Goal: Task Accomplishment & Management: Manage account settings

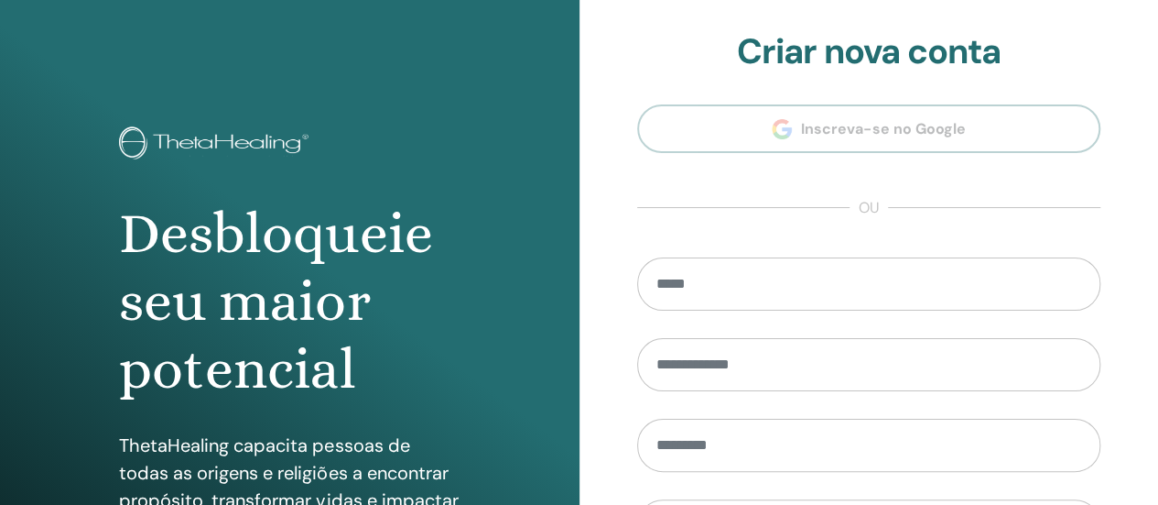
scroll to position [374, 0]
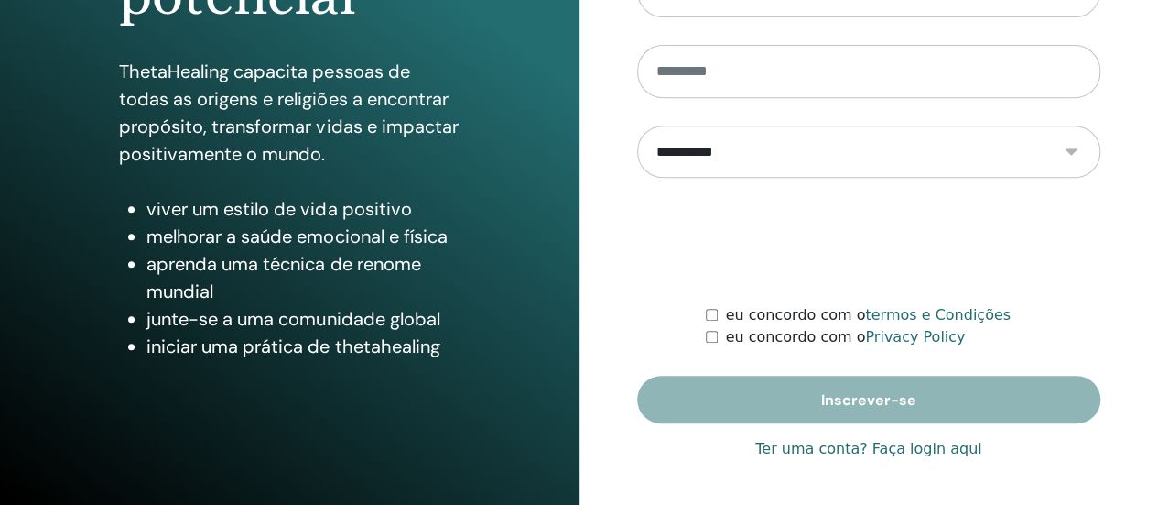
type input "**********"
click at [889, 440] on link "Ter uma conta? Faça login aqui" at bounding box center [868, 449] width 226 height 22
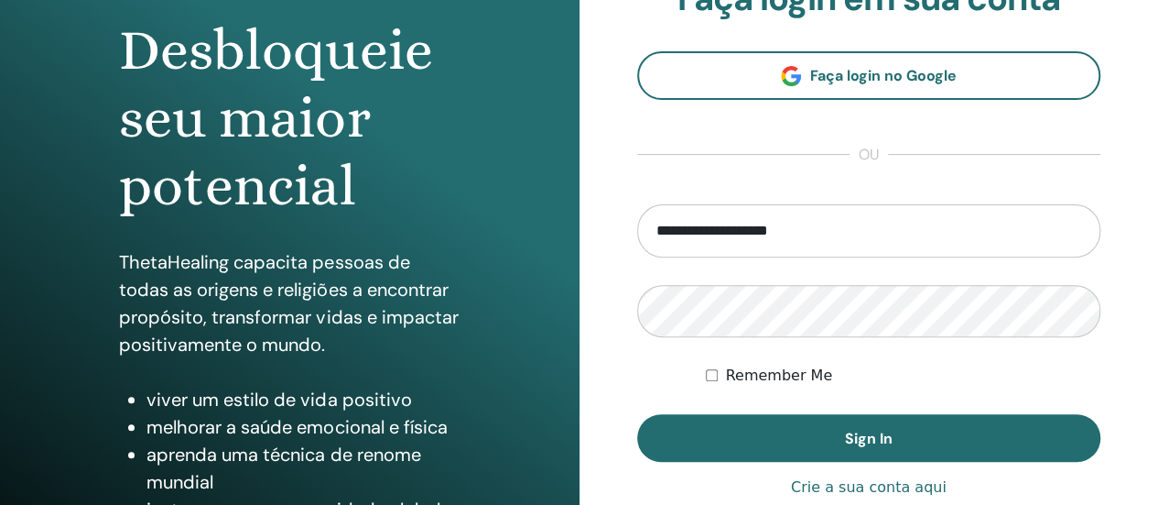
scroll to position [275, 0]
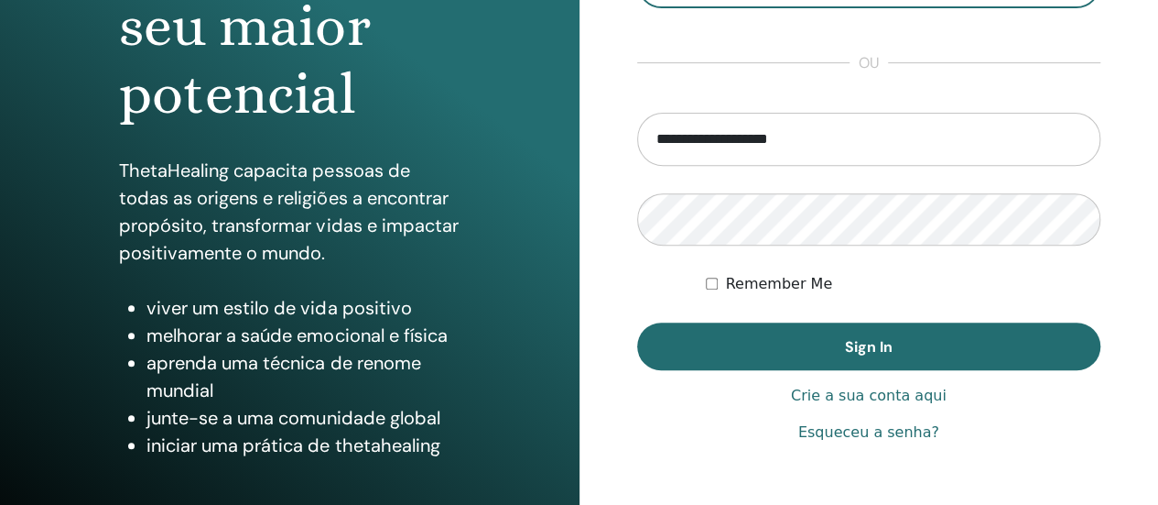
click at [846, 318] on form "**********" at bounding box center [869, 241] width 464 height 257
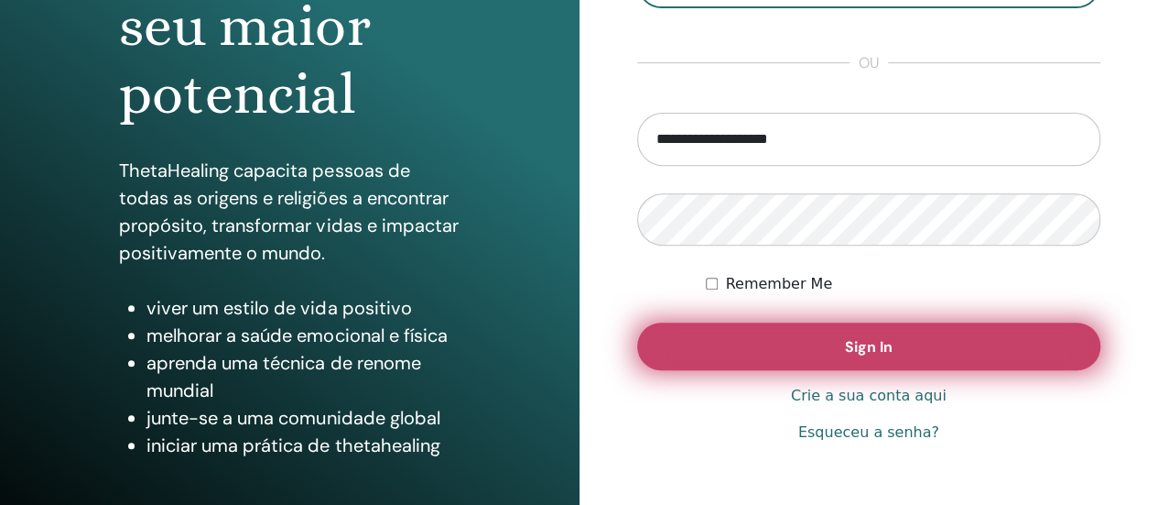
click at [844, 354] on button "Sign In" at bounding box center [869, 346] width 464 height 48
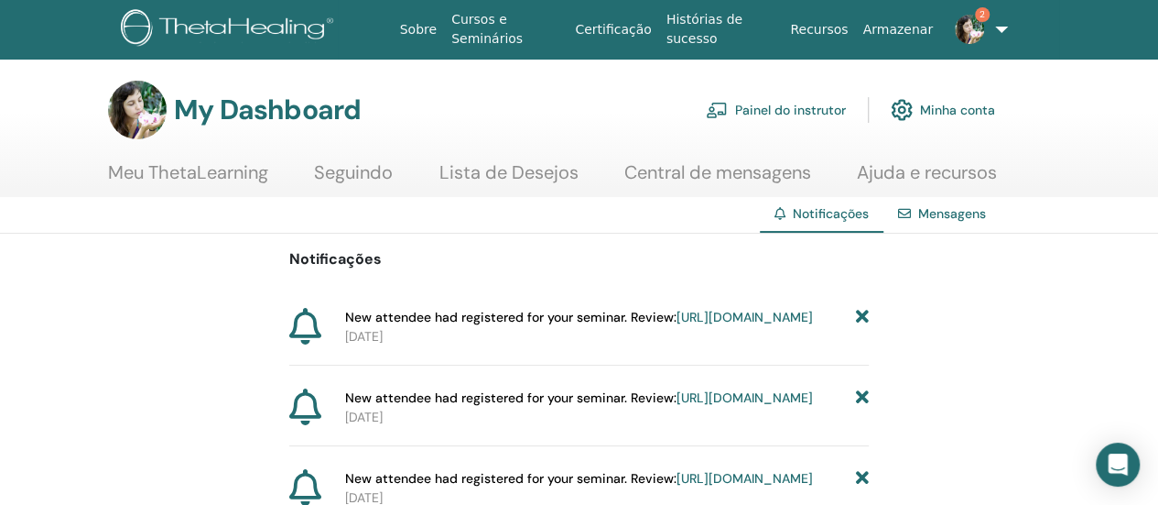
click at [677, 325] on link "https://member.thetahealing.com/instructor/seminar/370130/attendees" at bounding box center [745, 317] width 136 height 16
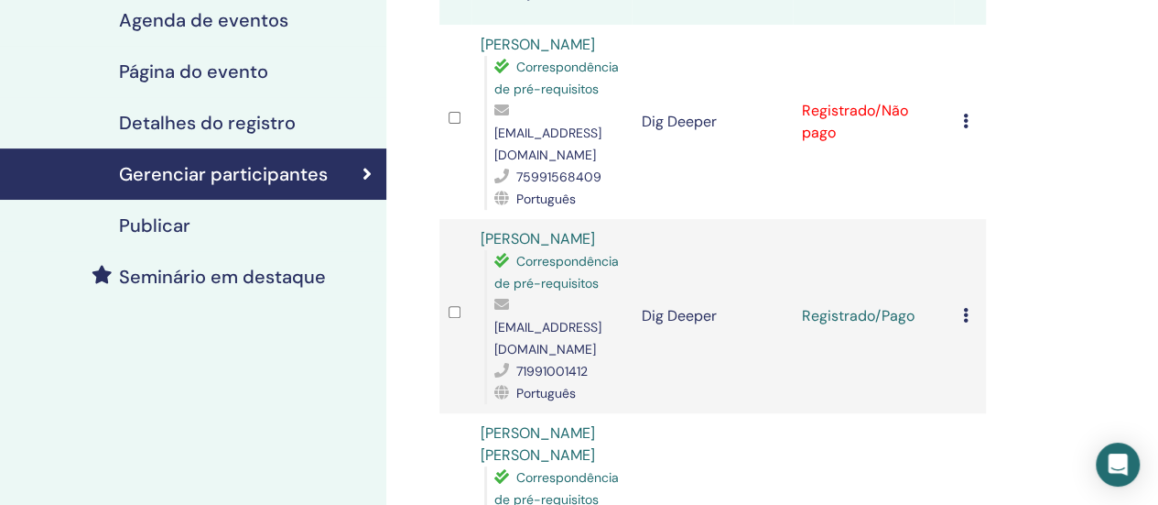
scroll to position [183, 0]
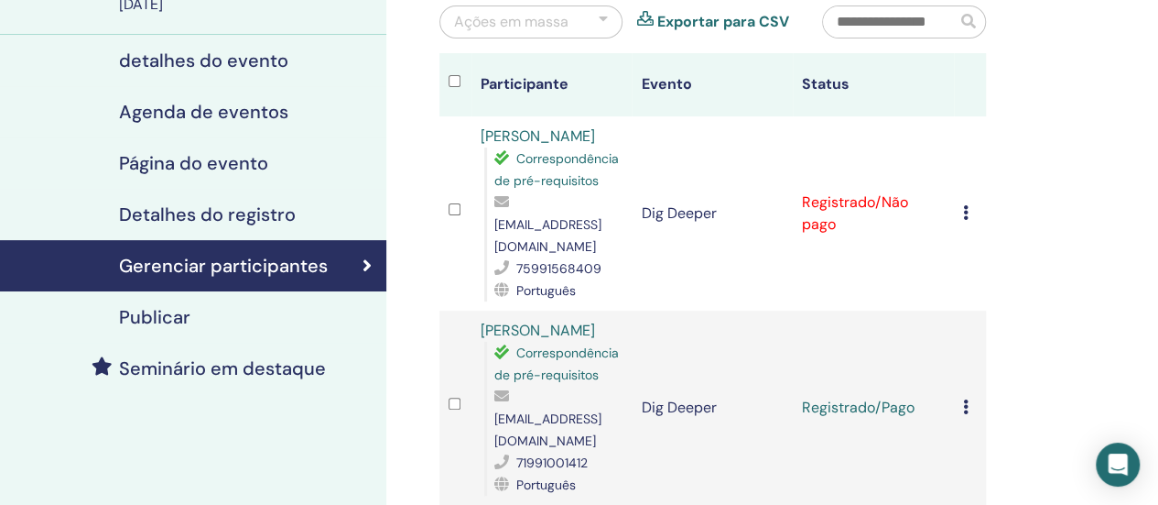
click at [969, 204] on div "Cancelar registro Não certifique-se automaticamente Marcar como pago Marcar com…" at bounding box center [970, 213] width 14 height 22
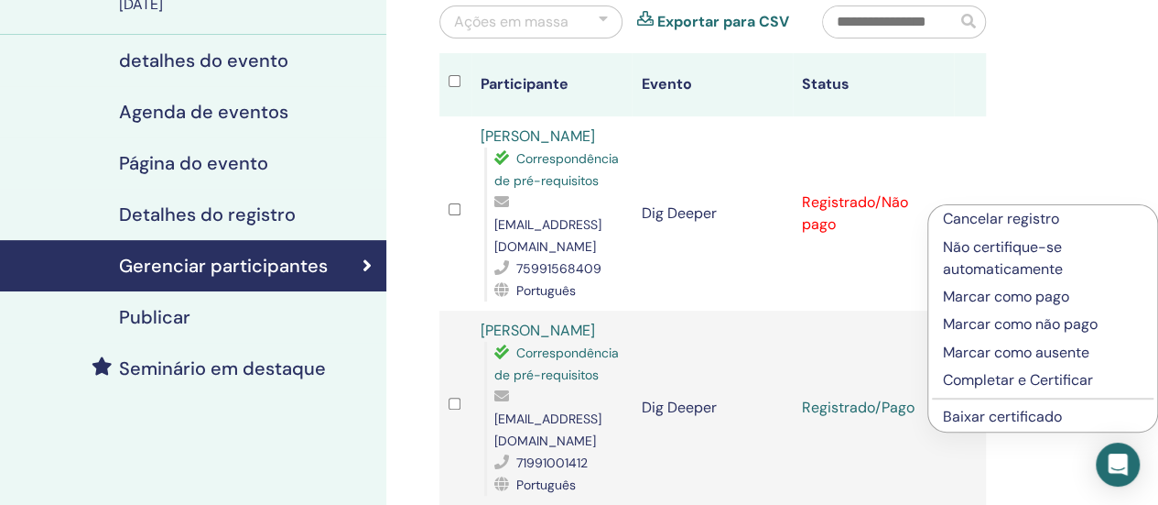
click at [1011, 290] on p "Marcar como pago" at bounding box center [1043, 297] width 200 height 22
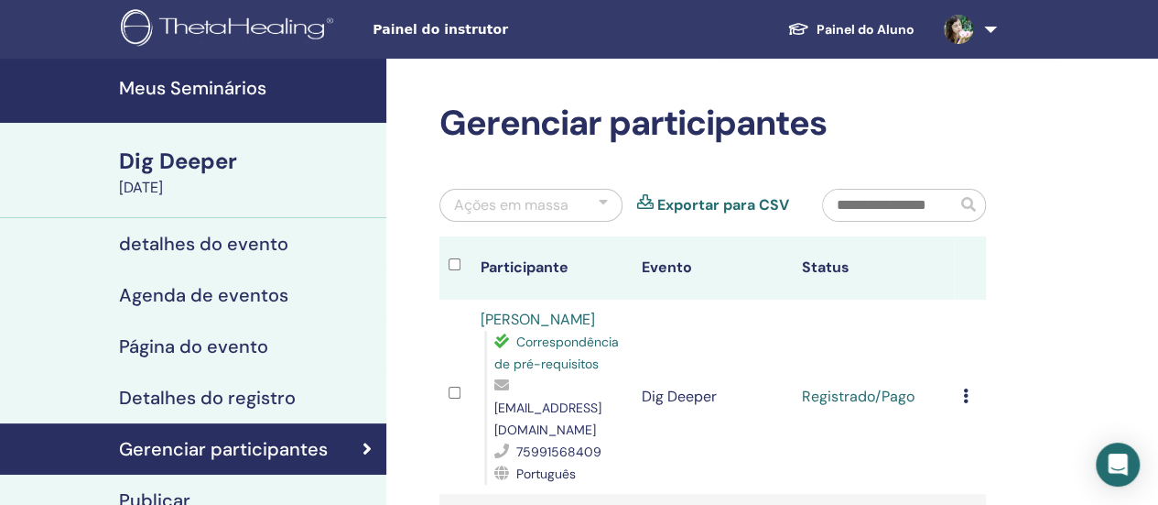
click at [196, 81] on h4 "Meus Seminários" at bounding box center [247, 88] width 256 height 22
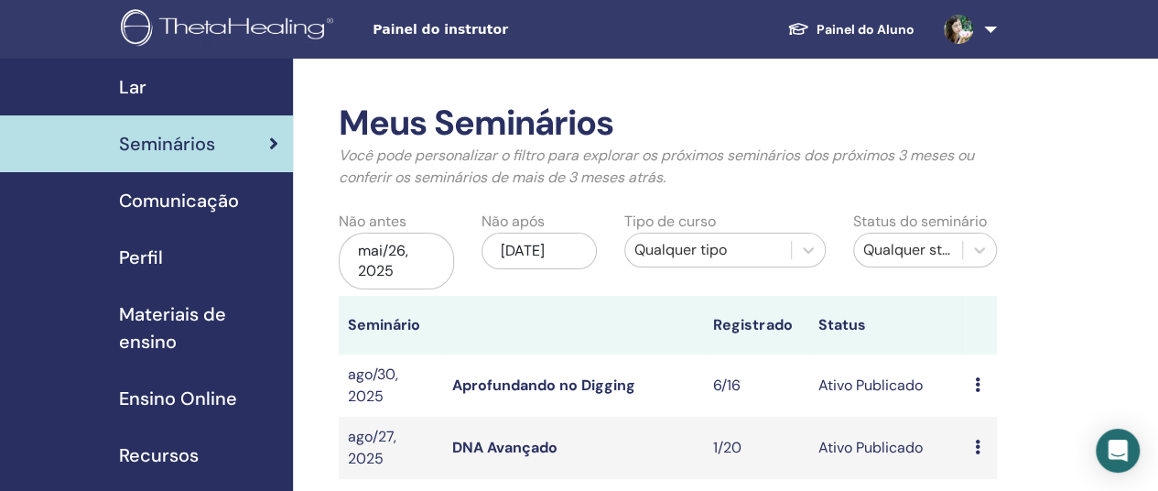
scroll to position [183, 0]
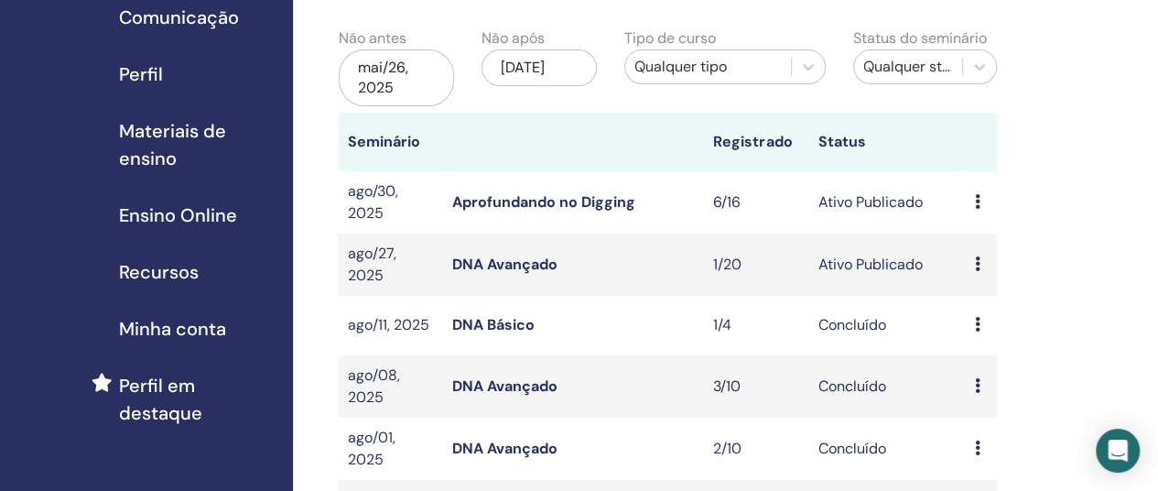
click at [171, 146] on span "Materiais de ensino" at bounding box center [198, 144] width 159 height 55
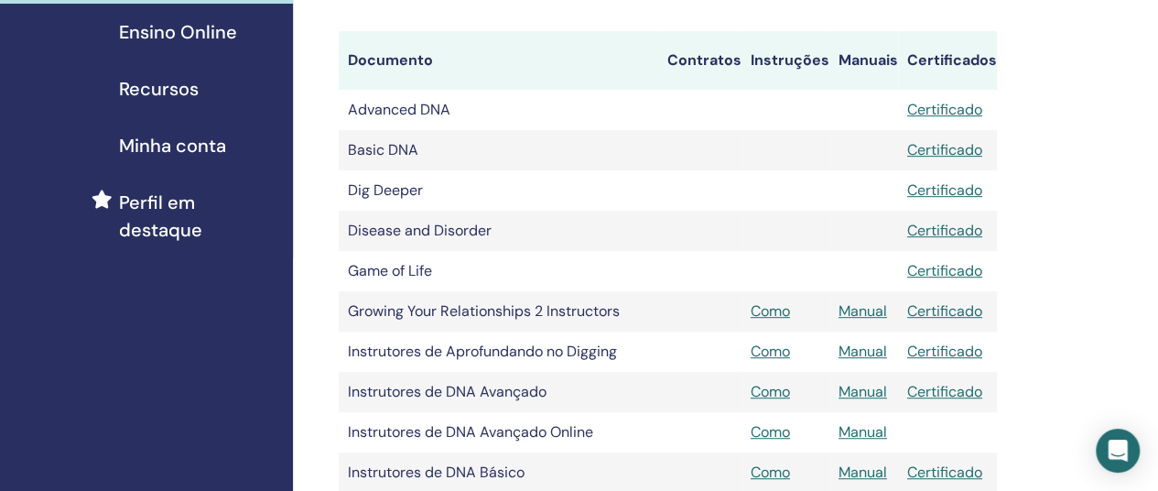
scroll to position [183, 0]
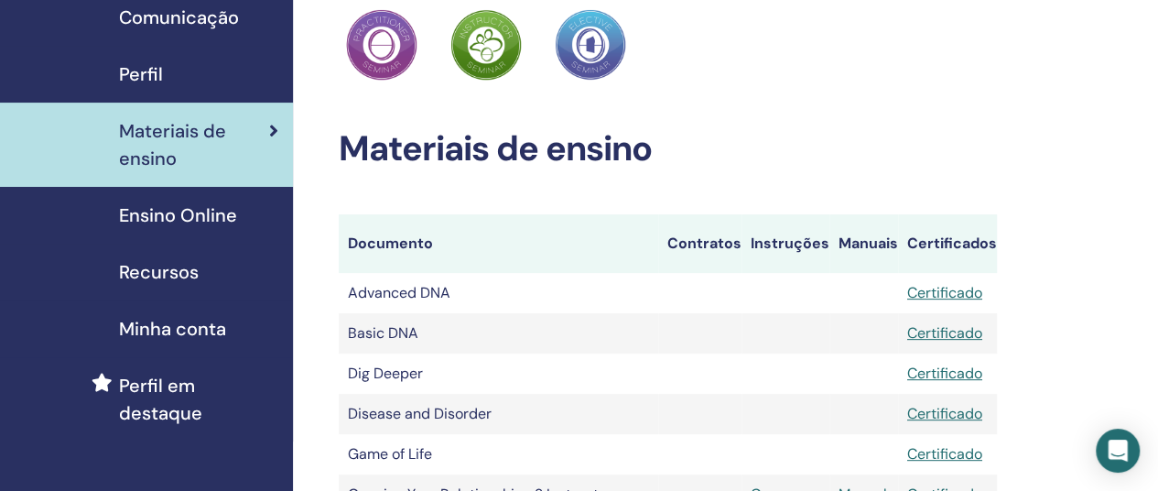
click at [235, 276] on div "Recursos" at bounding box center [147, 271] width 264 height 27
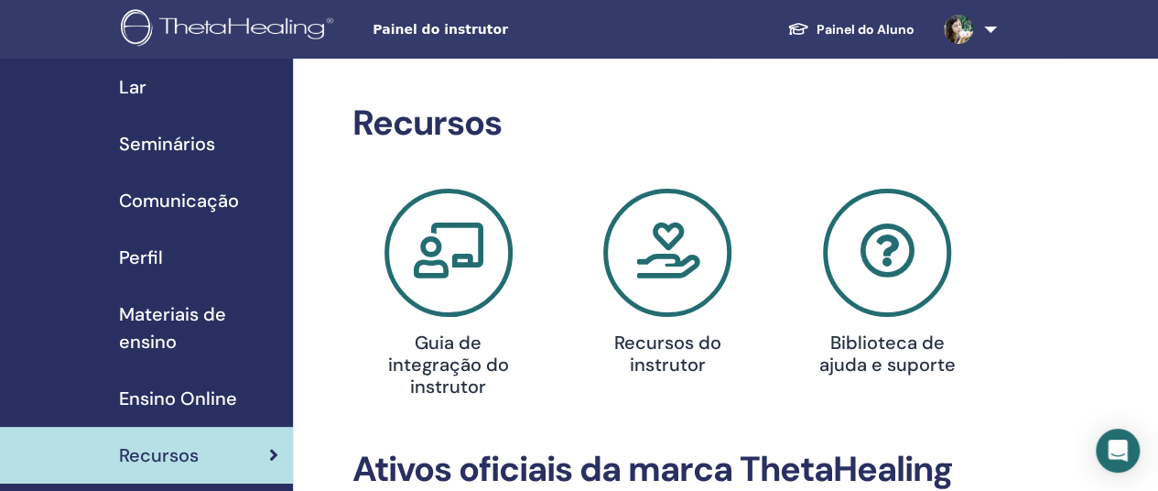
click at [905, 246] on icon at bounding box center [887, 253] width 128 height 128
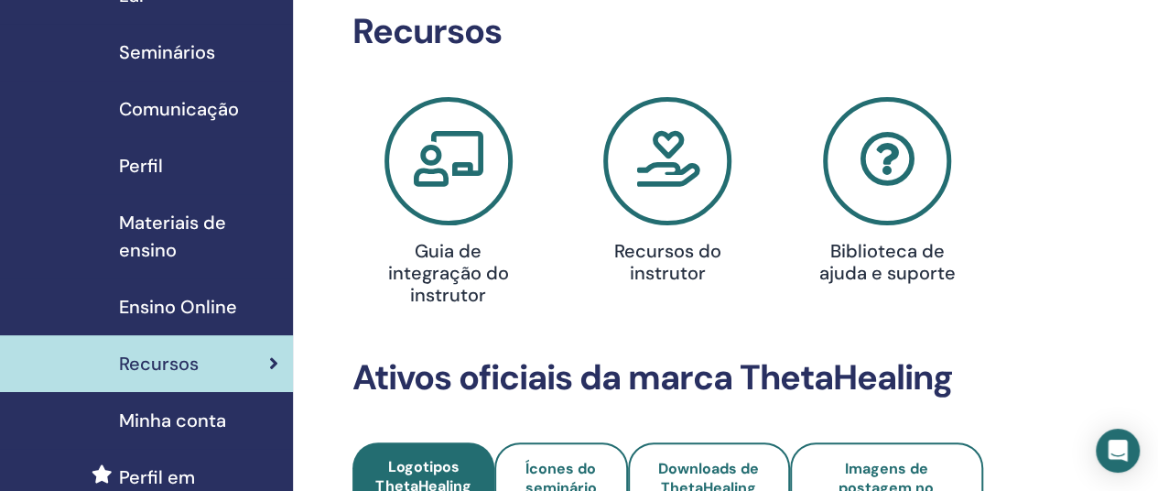
scroll to position [183, 0]
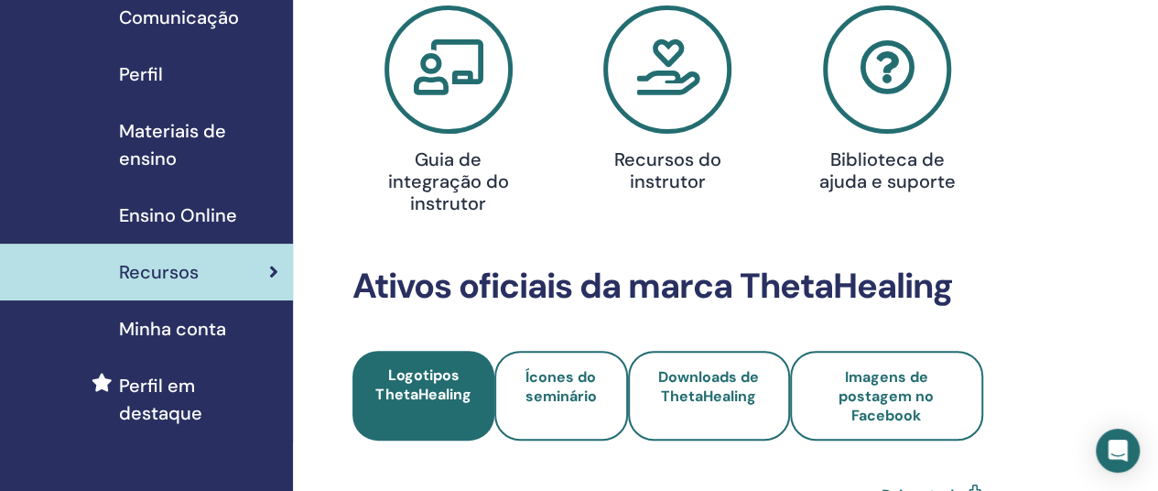
click at [161, 150] on span "Materiais de ensino" at bounding box center [198, 144] width 159 height 55
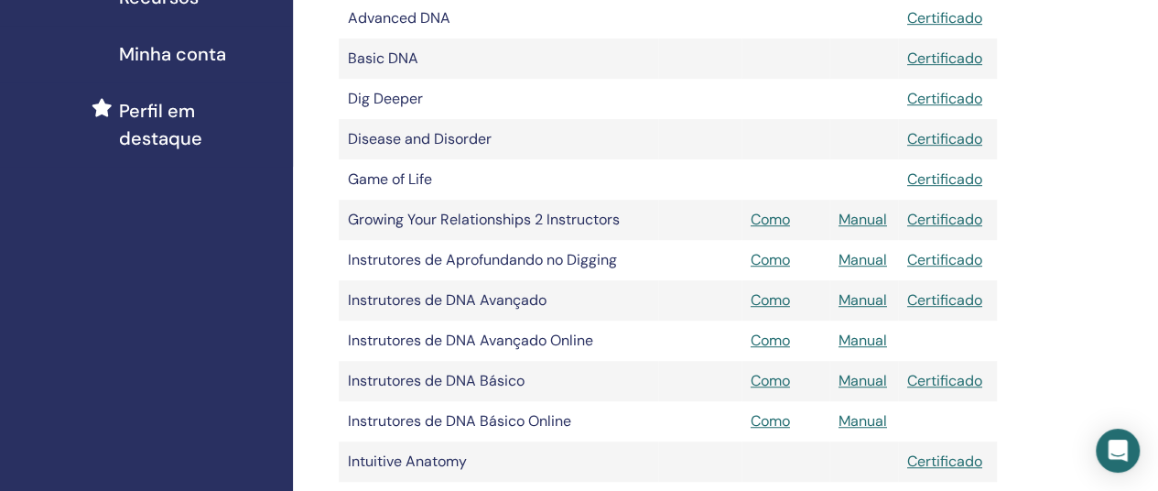
scroll to position [641, 0]
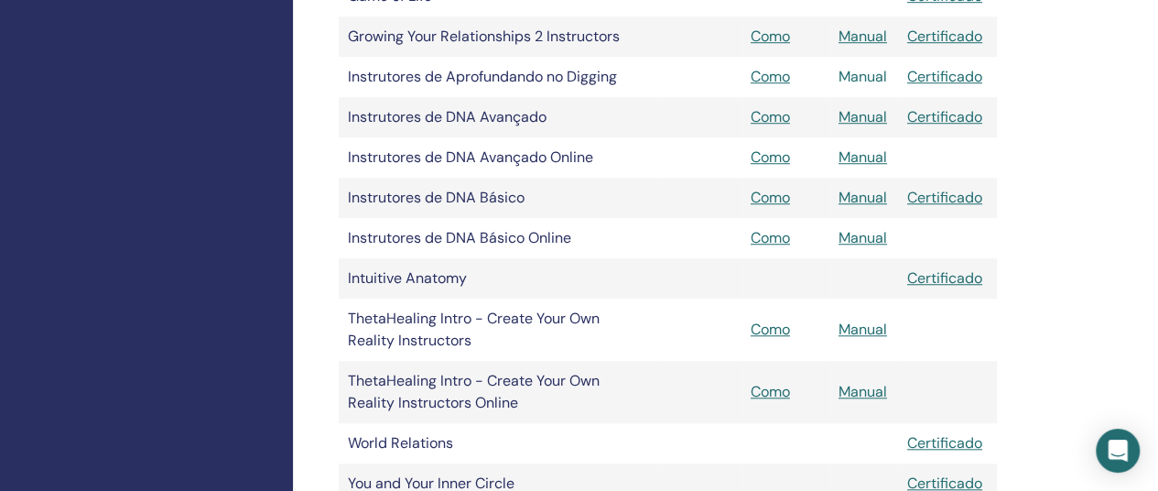
click at [866, 75] on link "Manual" at bounding box center [863, 76] width 49 height 19
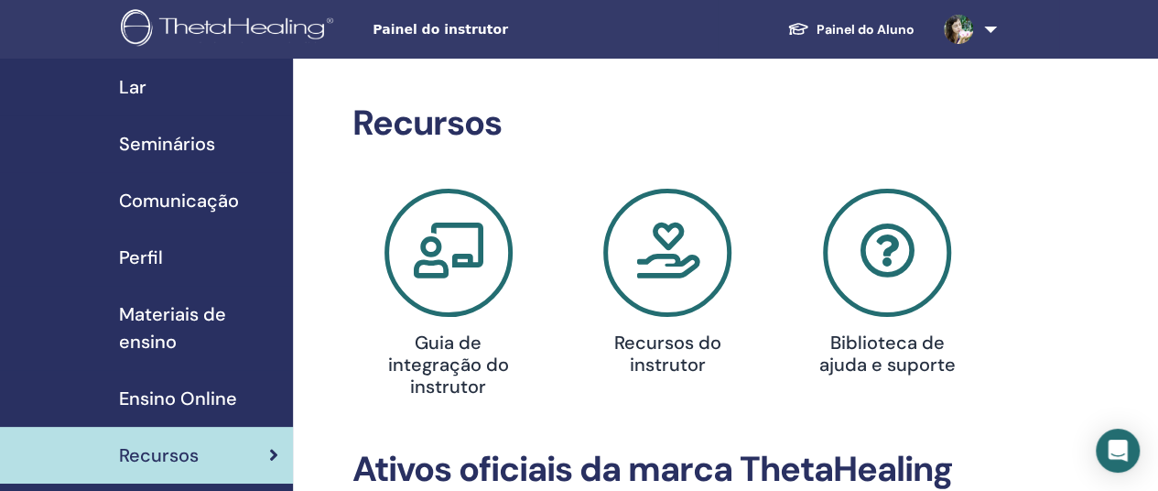
click at [140, 151] on span "Seminários" at bounding box center [167, 143] width 96 height 27
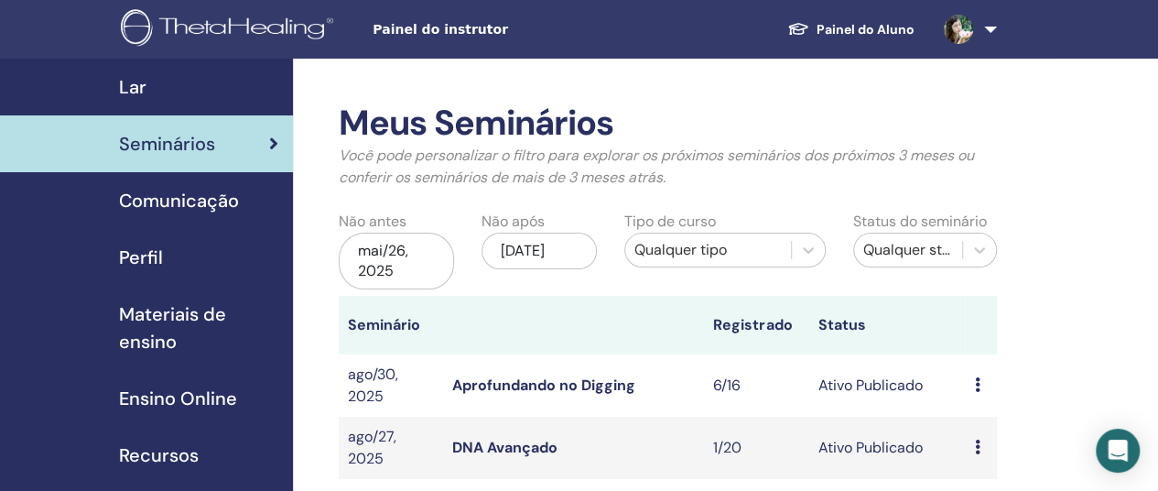
click at [977, 388] on icon at bounding box center [976, 384] width 5 height 15
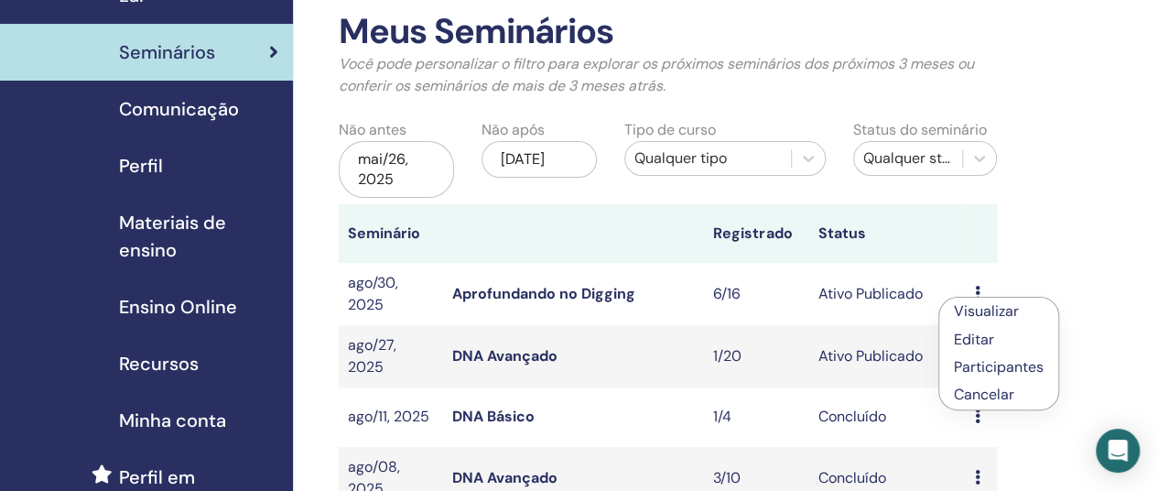
click at [987, 367] on link "Participantes" at bounding box center [999, 366] width 90 height 19
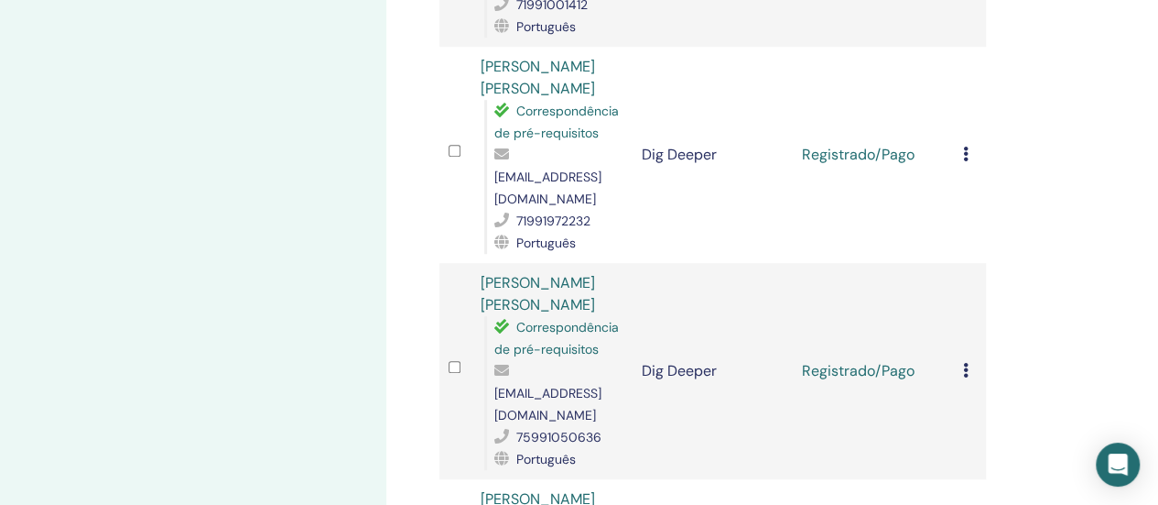
scroll to position [183, 0]
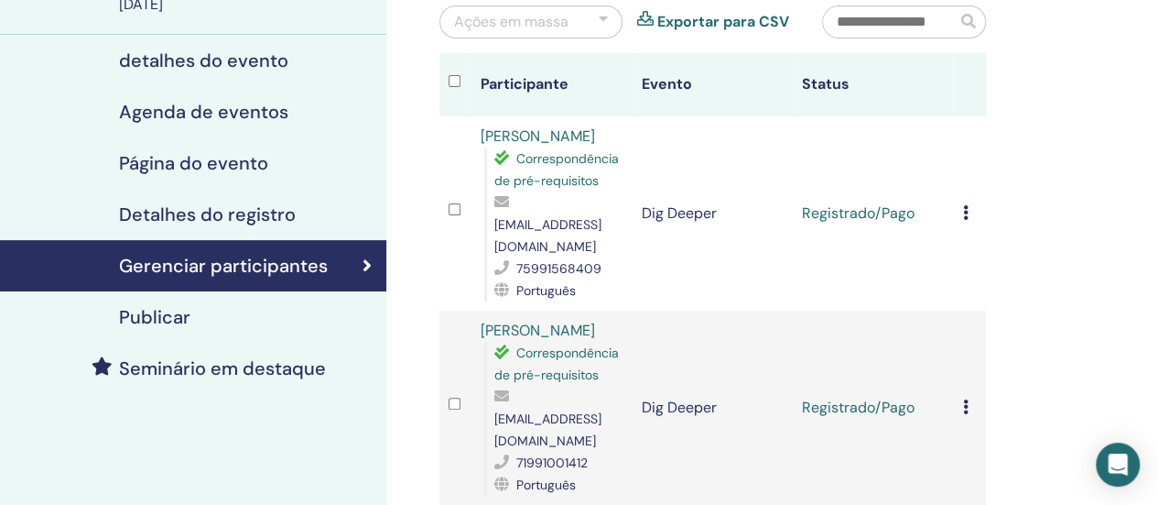
click at [966, 205] on icon at bounding box center [965, 212] width 5 height 15
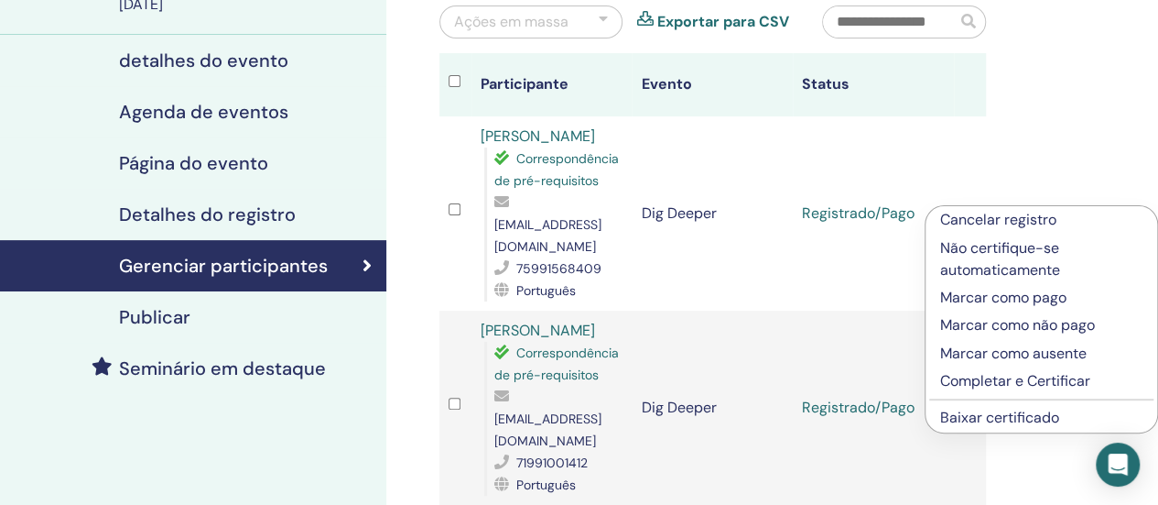
click at [1016, 411] on link "Baixar certificado" at bounding box center [999, 416] width 119 height 19
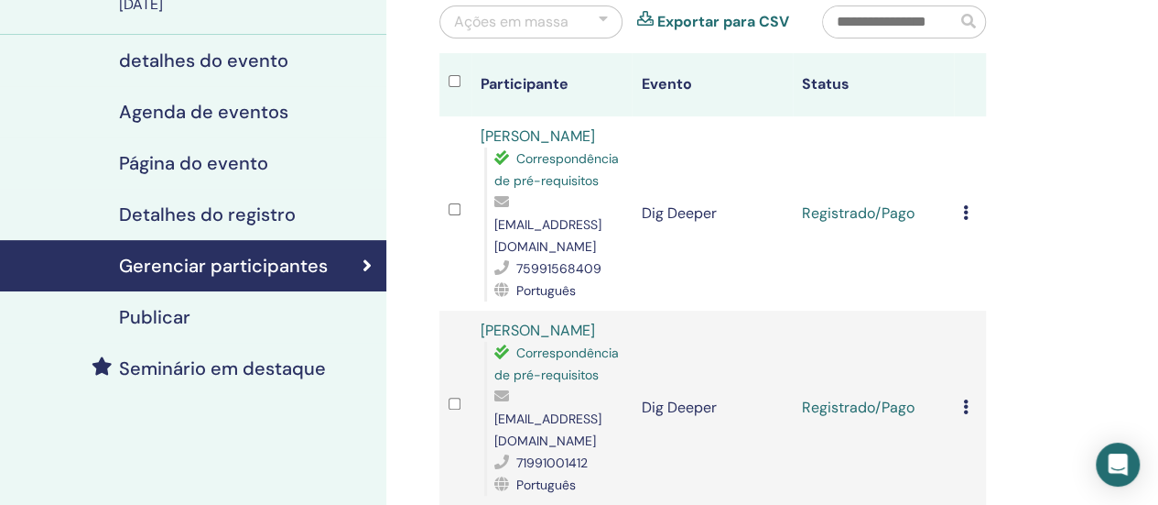
click at [967, 399] on icon at bounding box center [965, 406] width 5 height 15
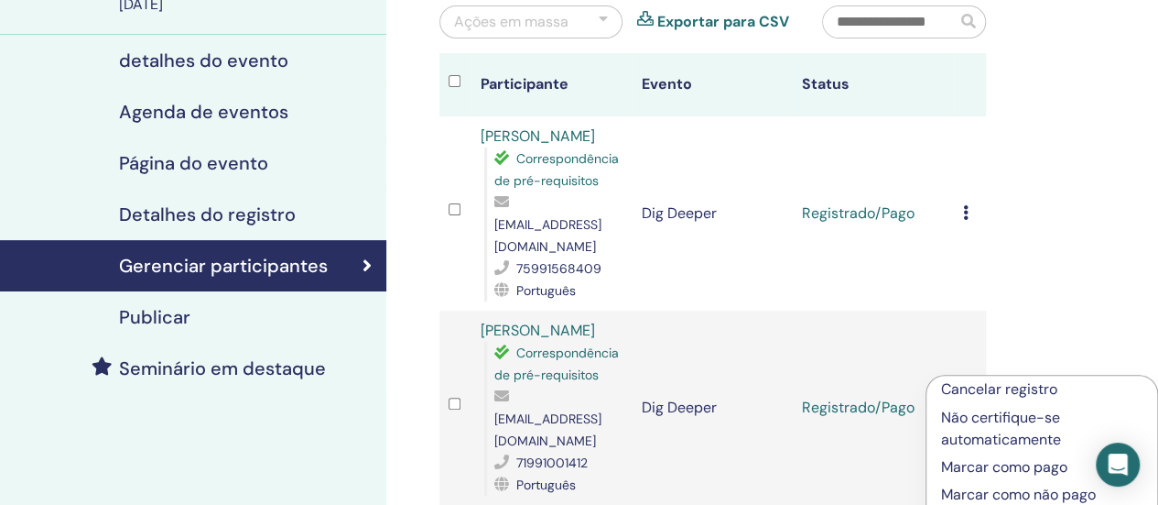
scroll to position [366, 0]
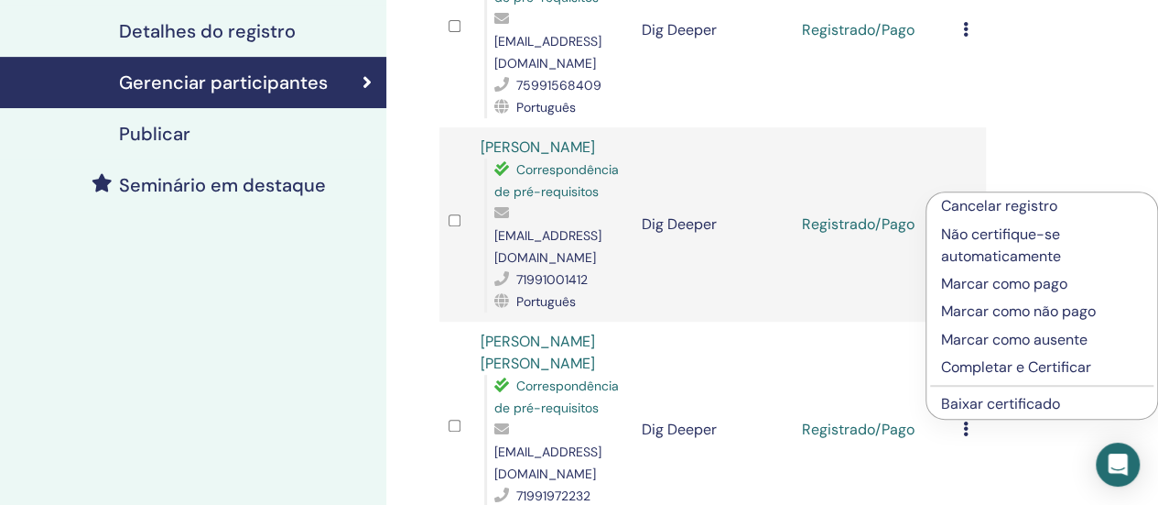
click at [985, 400] on link "Baixar certificado" at bounding box center [1000, 403] width 119 height 19
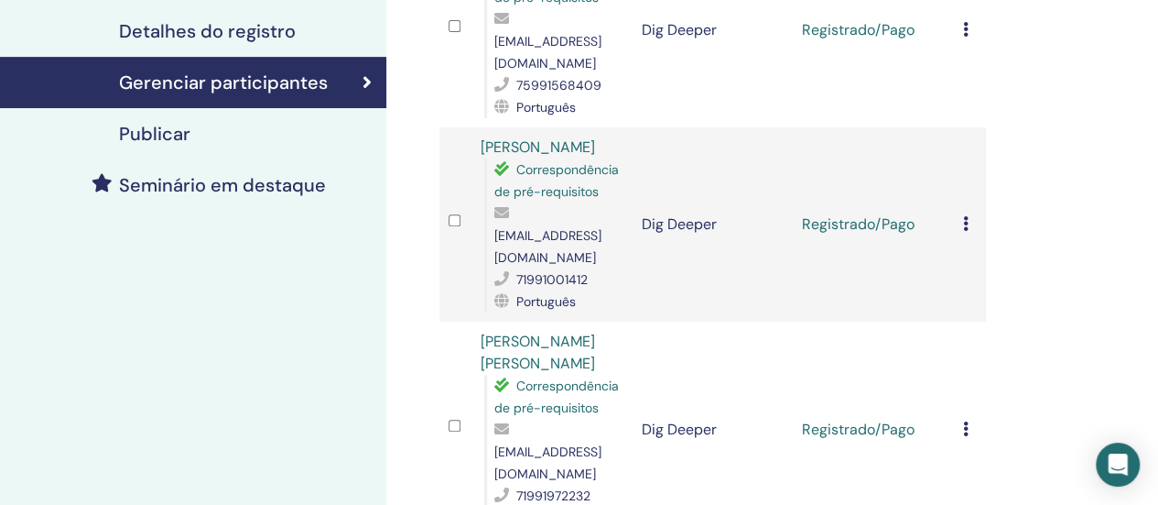
click at [967, 421] on icon at bounding box center [965, 428] width 5 height 15
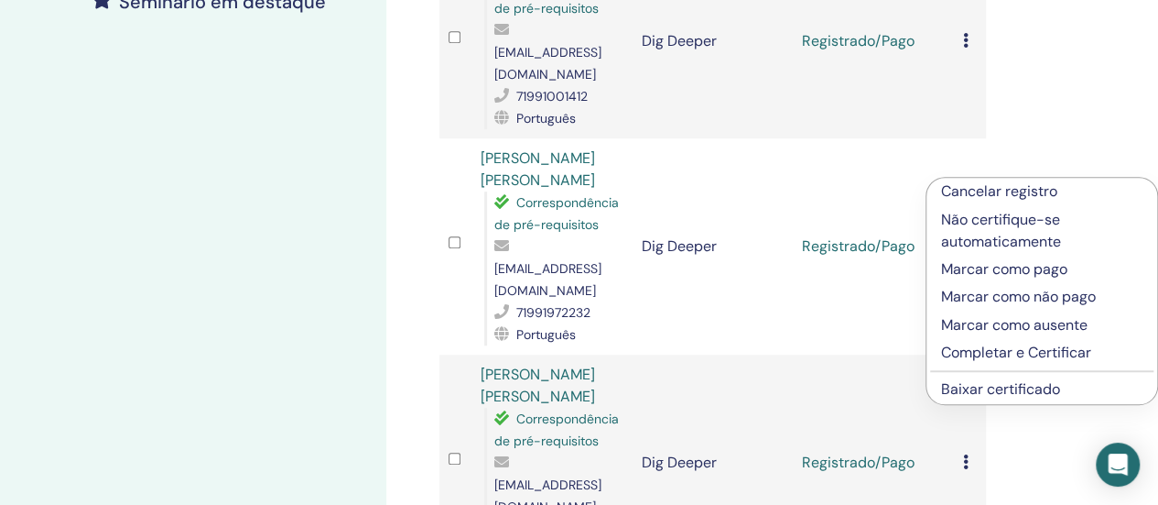
scroll to position [641, 0]
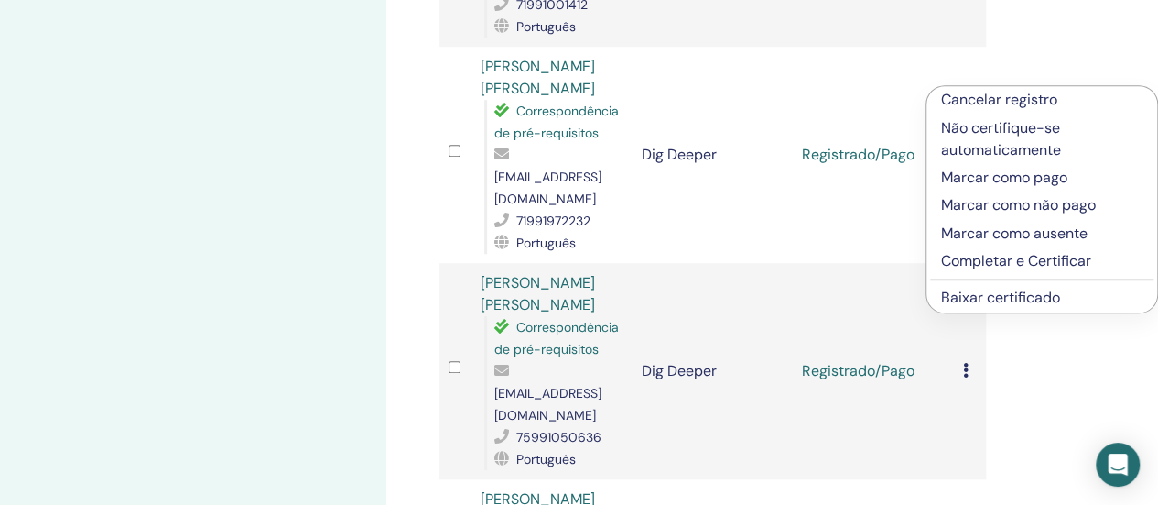
click at [980, 301] on link "Baixar certificado" at bounding box center [1000, 297] width 119 height 19
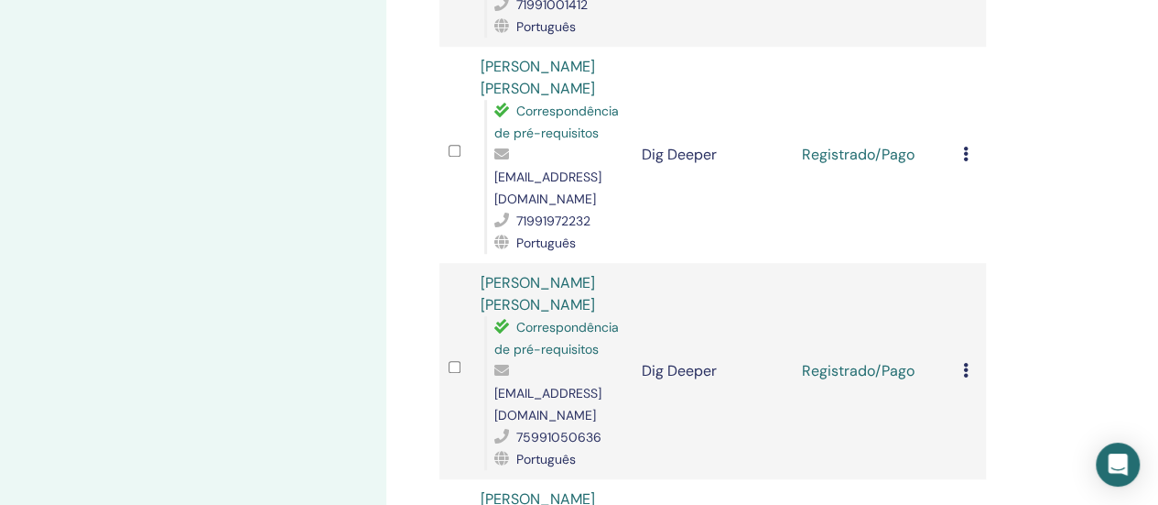
click at [964, 363] on icon at bounding box center [965, 370] width 5 height 15
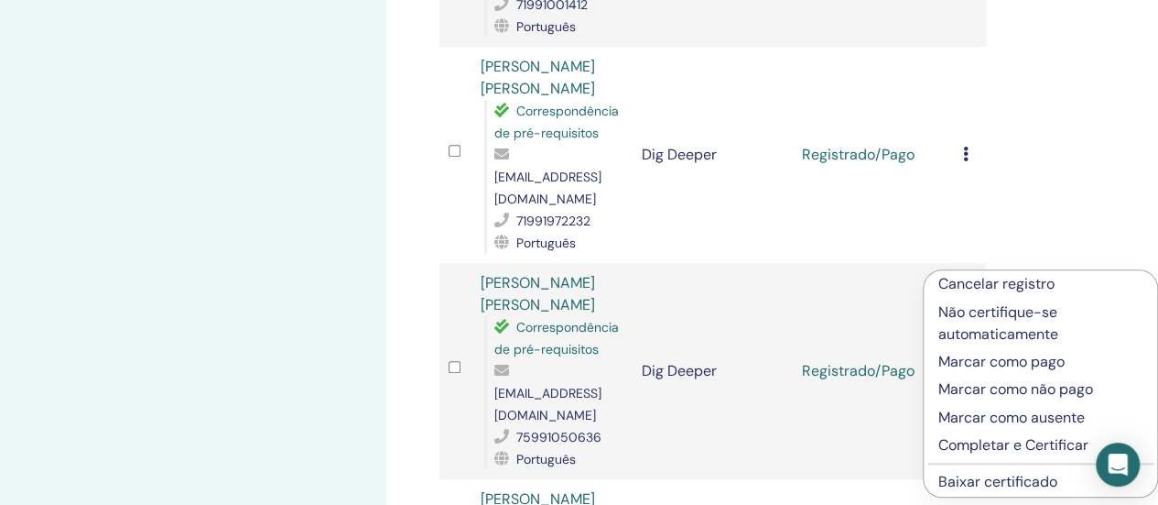
scroll to position [733, 0]
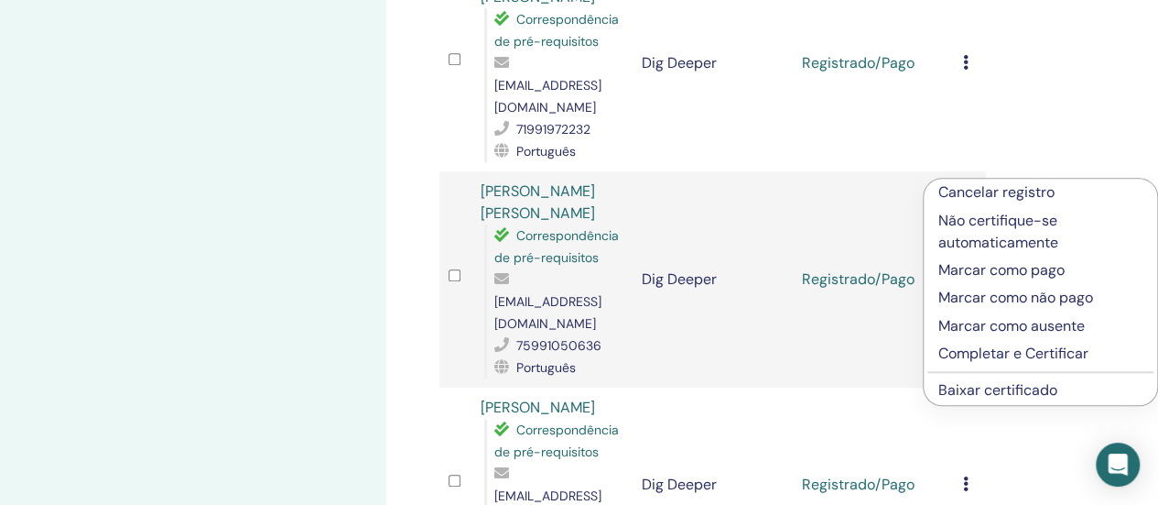
click at [980, 391] on link "Baixar certificado" at bounding box center [998, 389] width 119 height 19
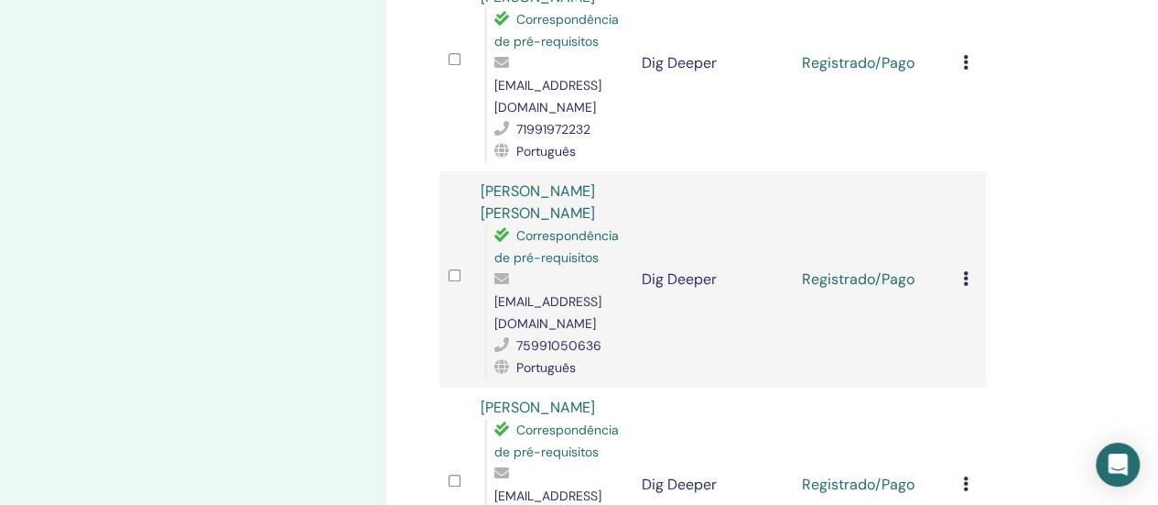
click at [963, 476] on icon at bounding box center [965, 483] width 5 height 15
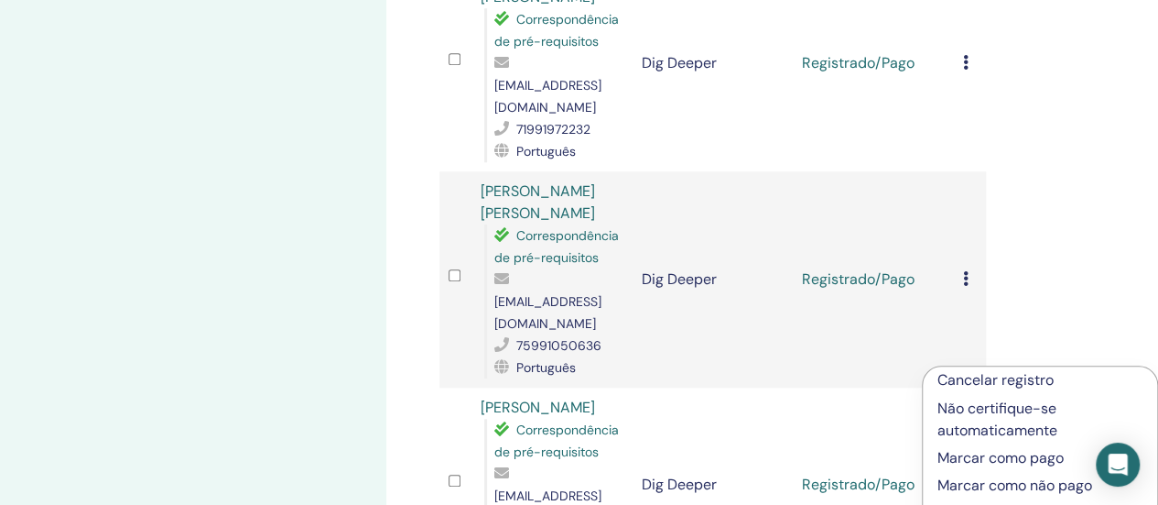
scroll to position [916, 0]
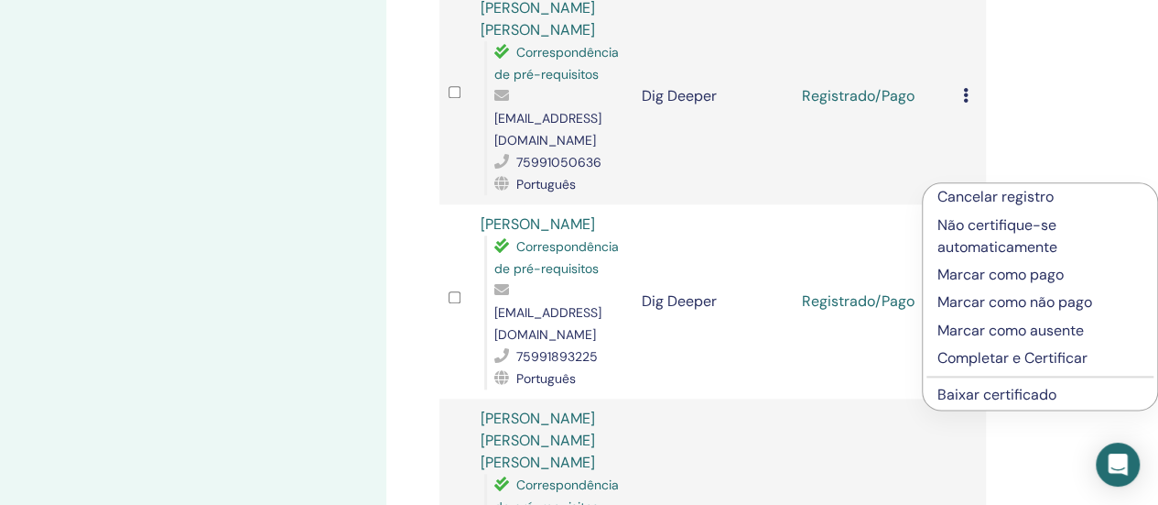
click at [980, 399] on link "Baixar certificado" at bounding box center [997, 394] width 119 height 19
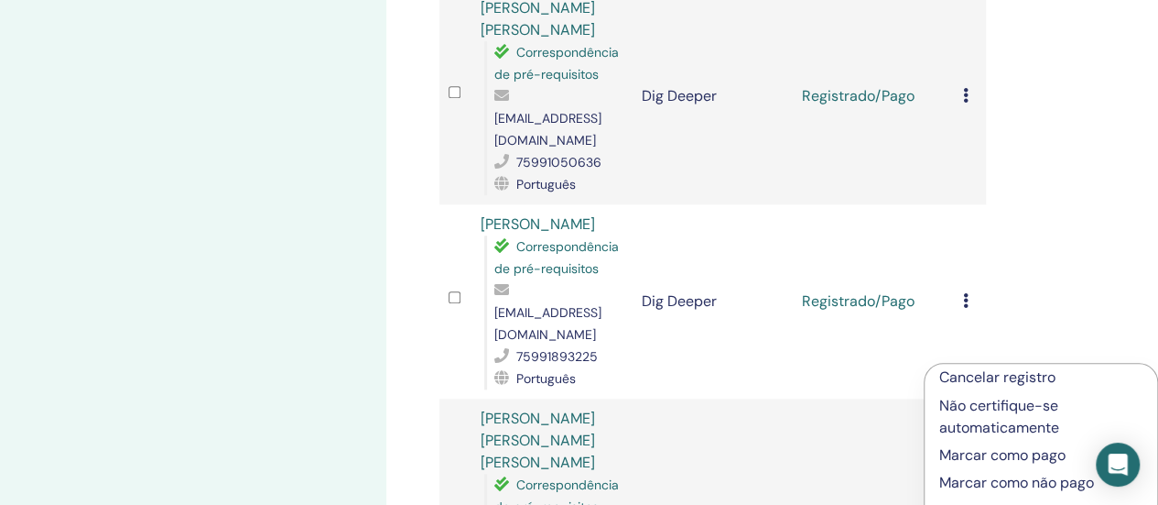
scroll to position [1190, 0]
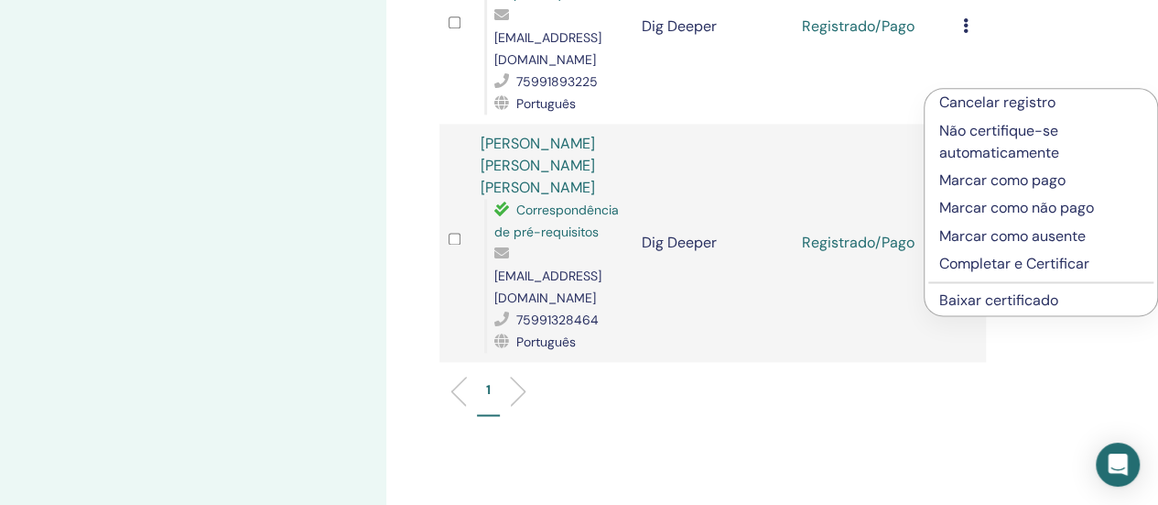
click at [970, 301] on link "Baixar certificado" at bounding box center [998, 299] width 119 height 19
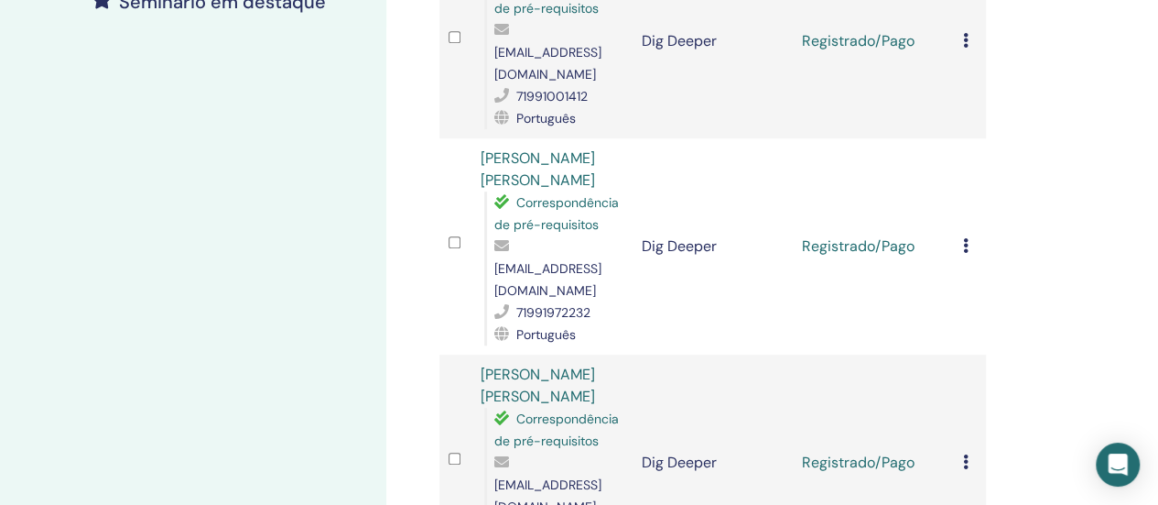
scroll to position [0, 0]
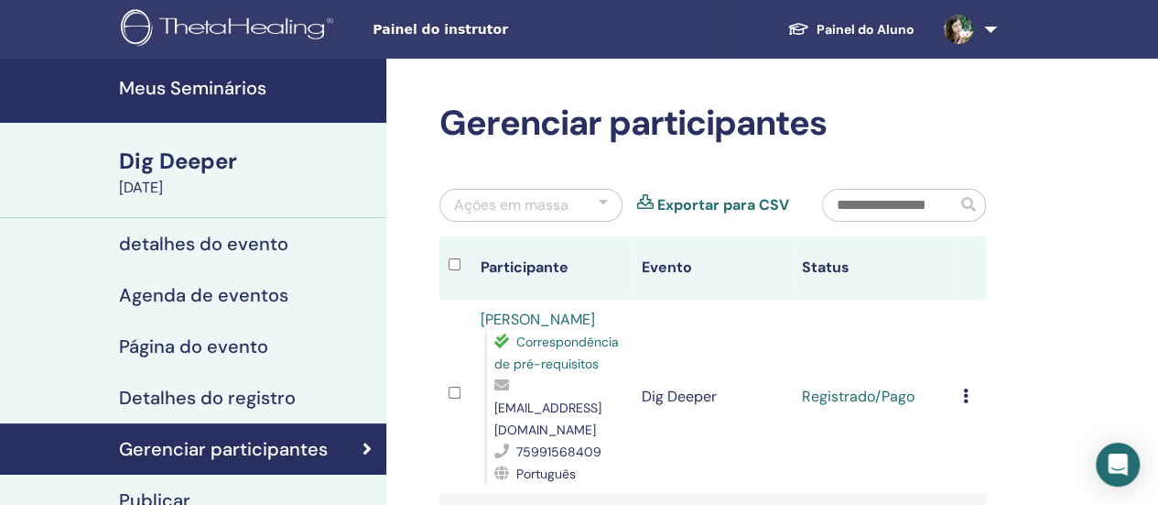
click at [198, 78] on h4 "Meus Seminários" at bounding box center [247, 88] width 256 height 22
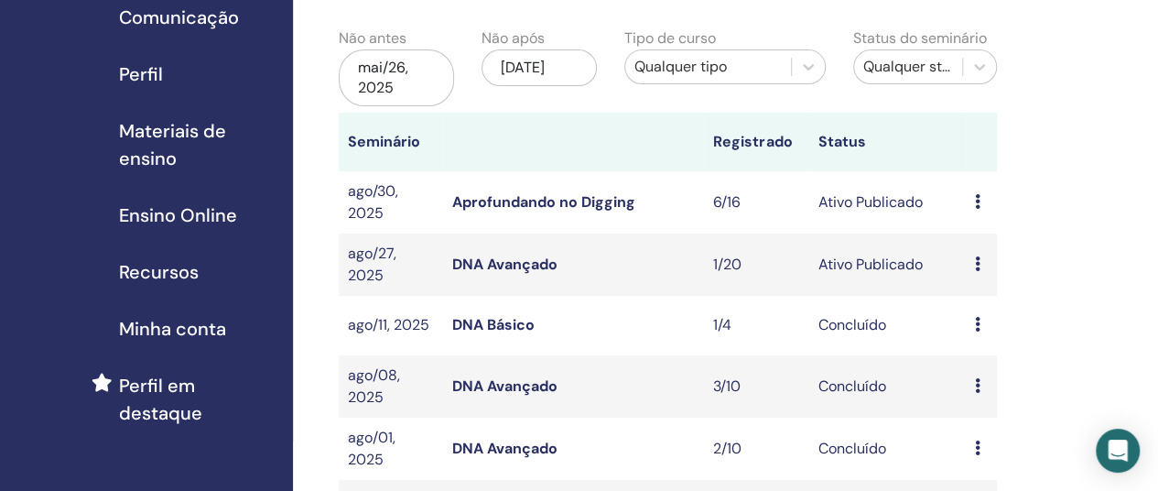
scroll to position [92, 0]
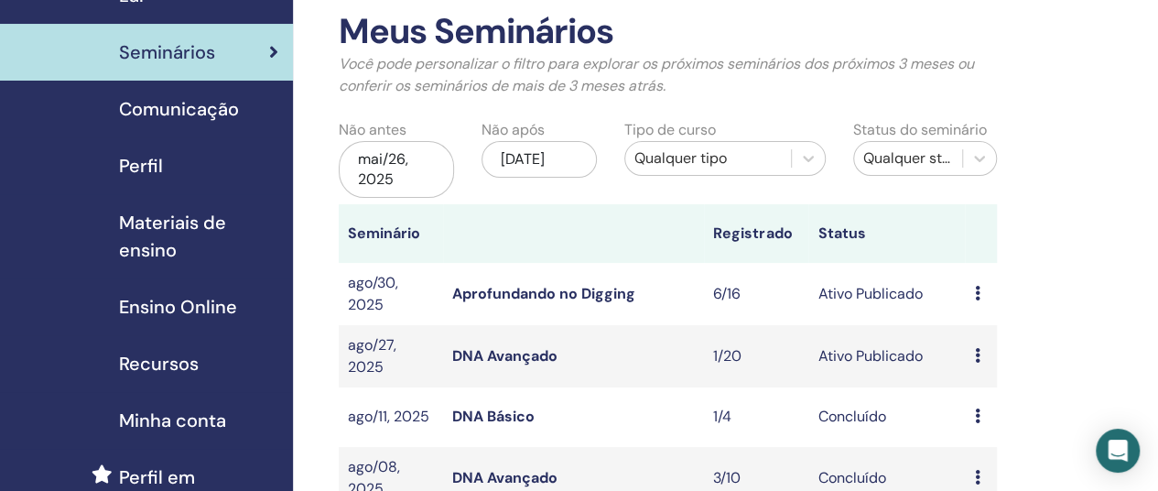
click at [978, 294] on icon at bounding box center [976, 293] width 5 height 15
click at [989, 364] on link "Participantes" at bounding box center [1000, 363] width 90 height 19
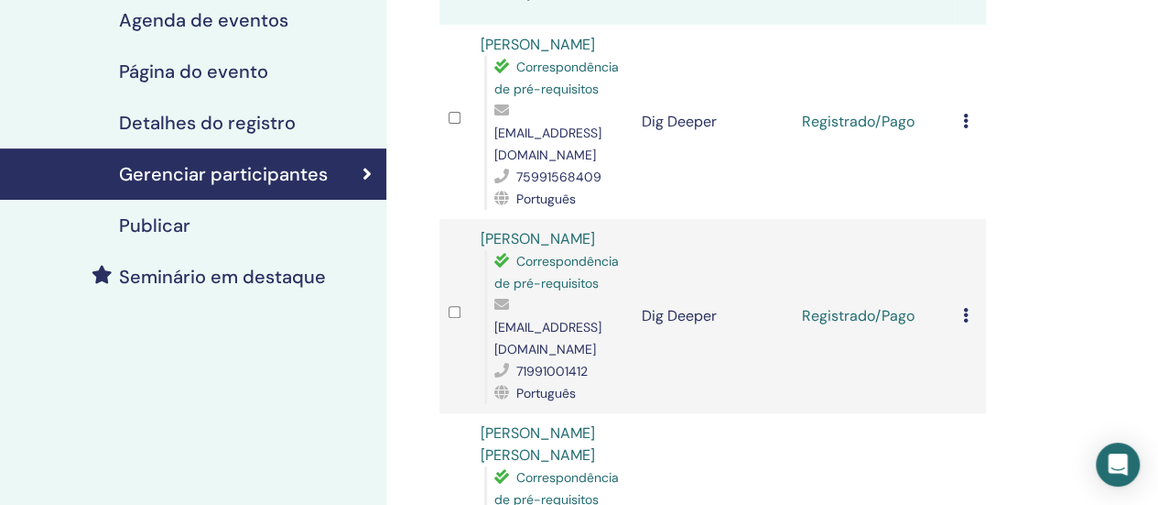
scroll to position [183, 0]
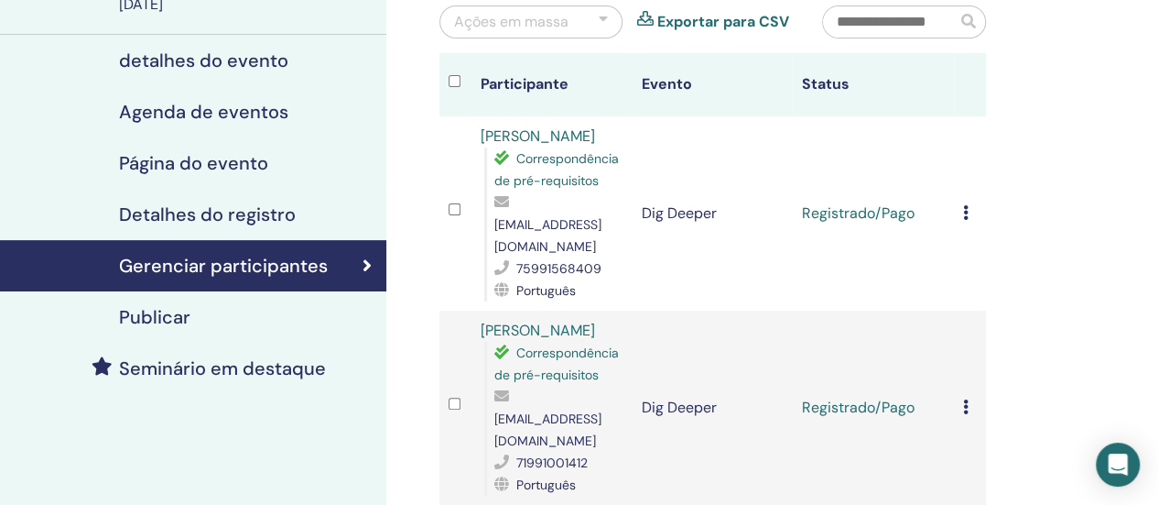
click at [206, 220] on h4 "Detalhes do registro" at bounding box center [207, 214] width 177 height 22
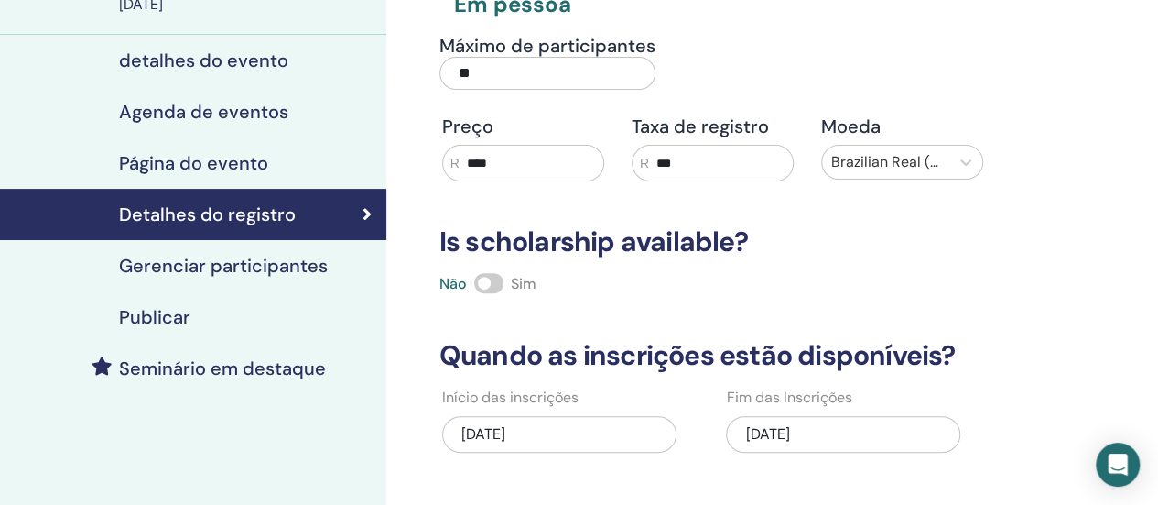
scroll to position [275, 0]
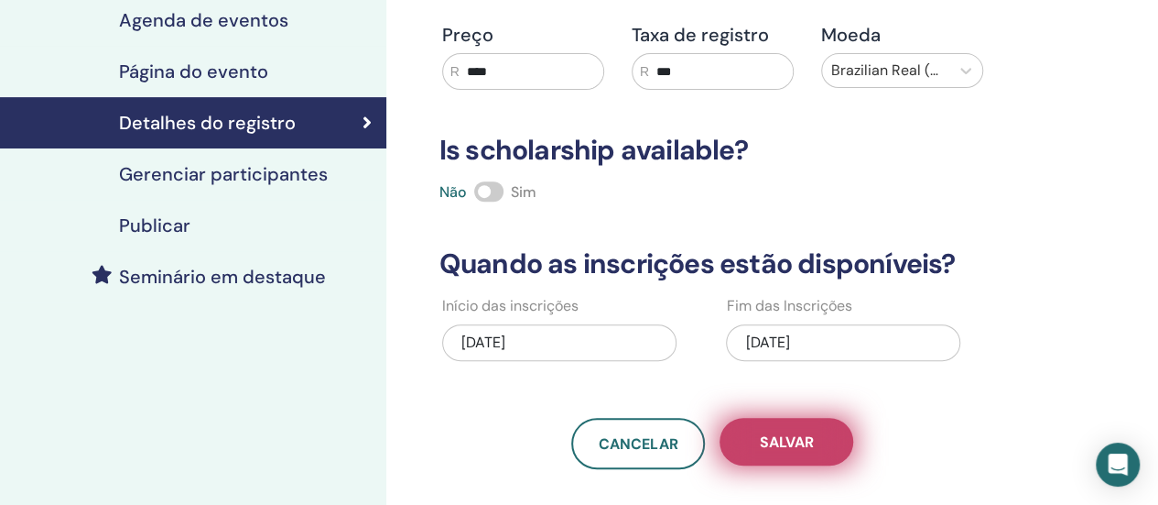
click at [775, 439] on span "Salvar" at bounding box center [787, 441] width 54 height 19
